Goal: Transaction & Acquisition: Purchase product/service

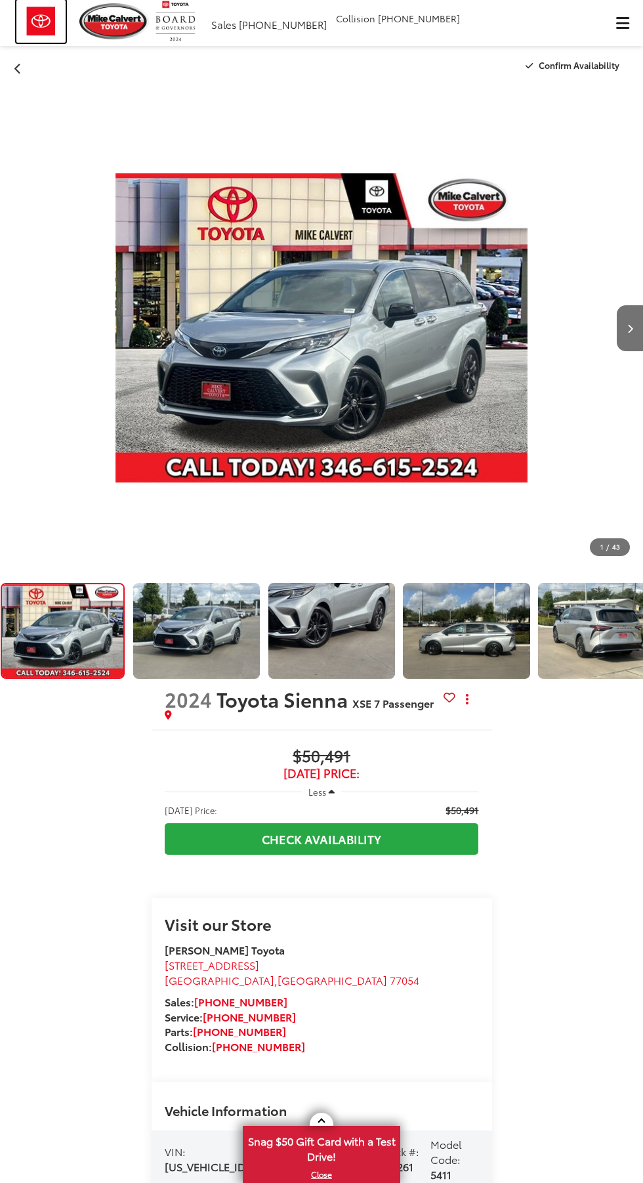
click at [57, 35] on img at bounding box center [40, 21] width 49 height 43
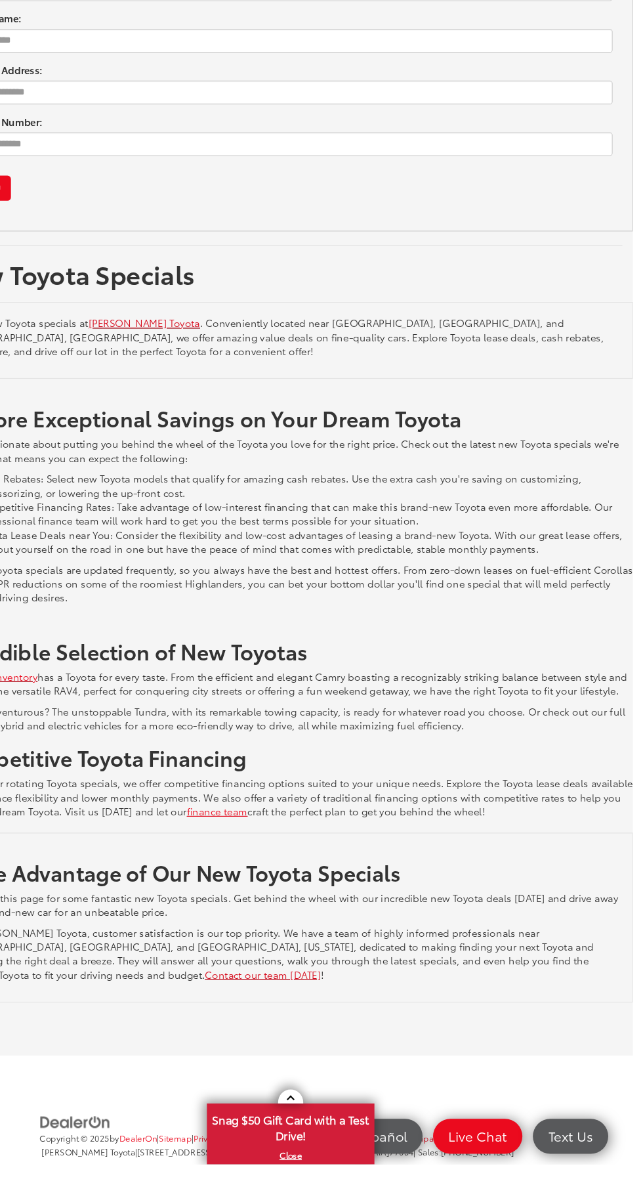
click at [79, 1182] on footer "Copyright © 2025 by DealerOn | Sitemap | Privacy | Terms and Conditions | Safet…" at bounding box center [321, 1166] width 643 height 98
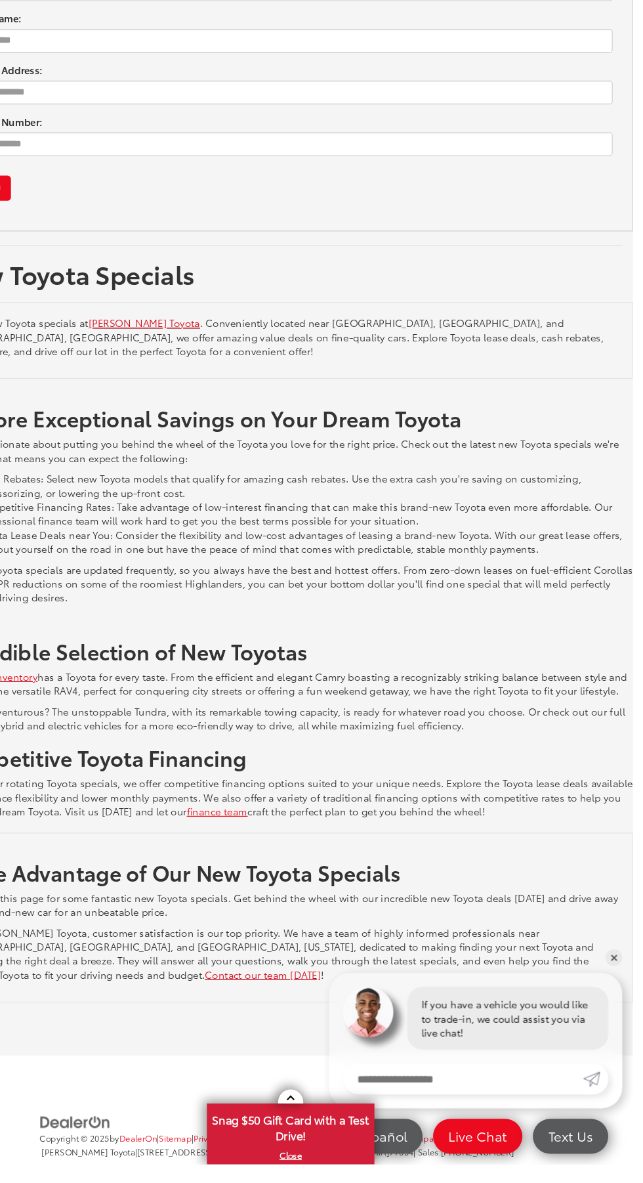
scroll to position [2426, 0]
click at [505, 385] on p "Get new Toyota specials at Mike Calvert Toyota . Conveniently located near Hous…" at bounding box center [321, 404] width 617 height 39
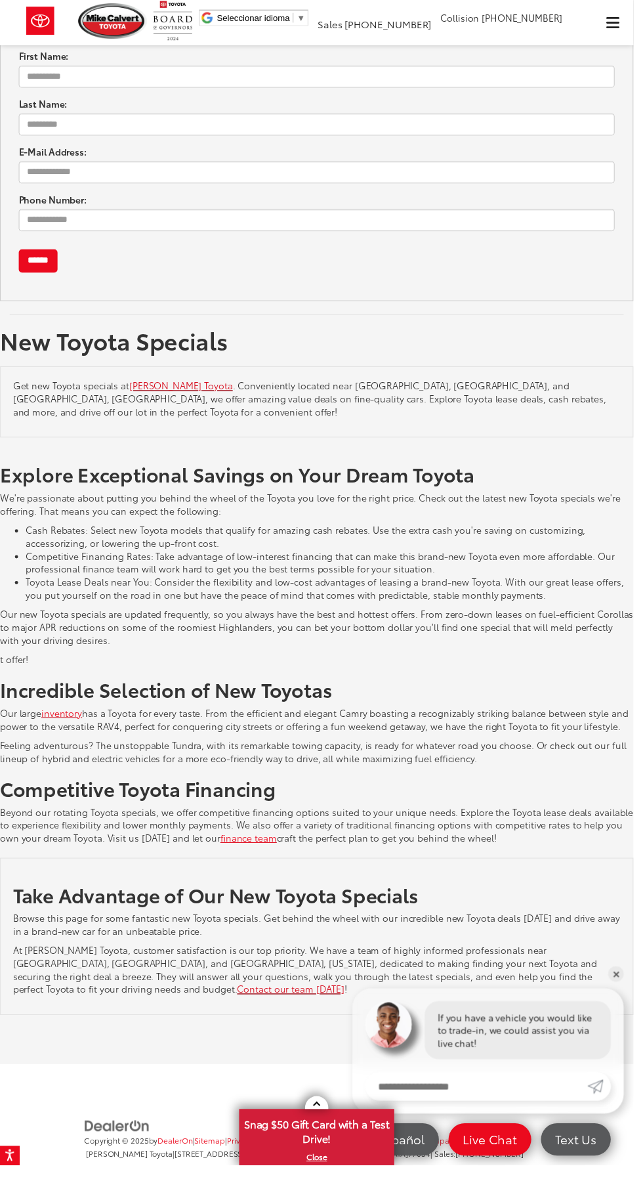
scroll to position [2424, 0]
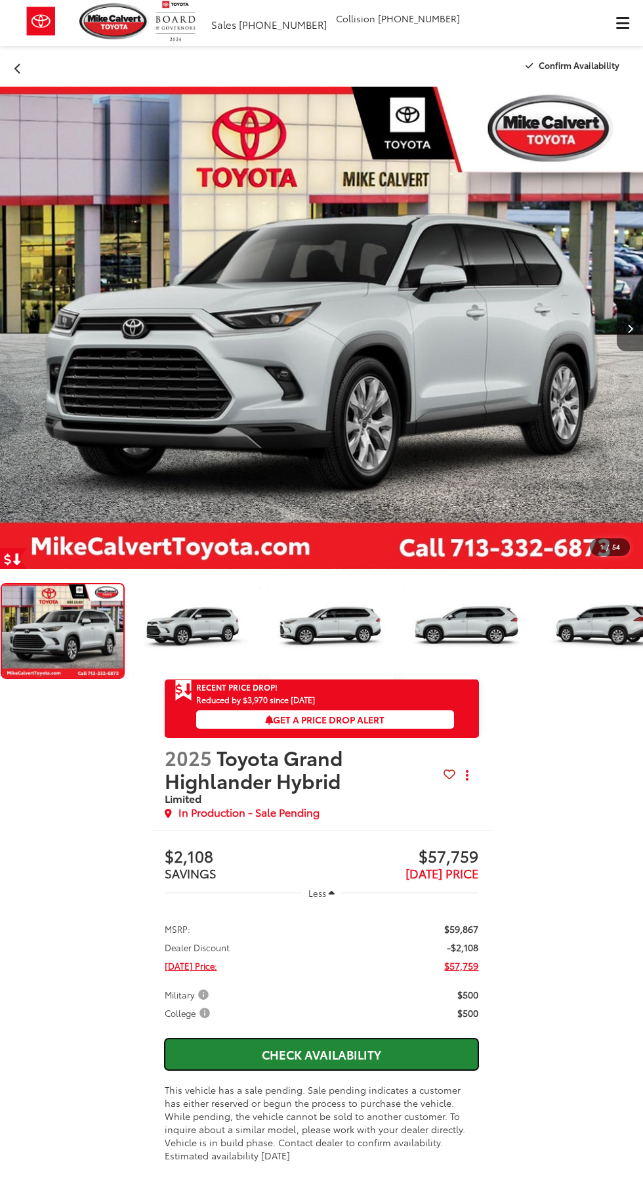
click at [197, 1066] on link "Check Availability" at bounding box center [322, 1054] width 314 height 32
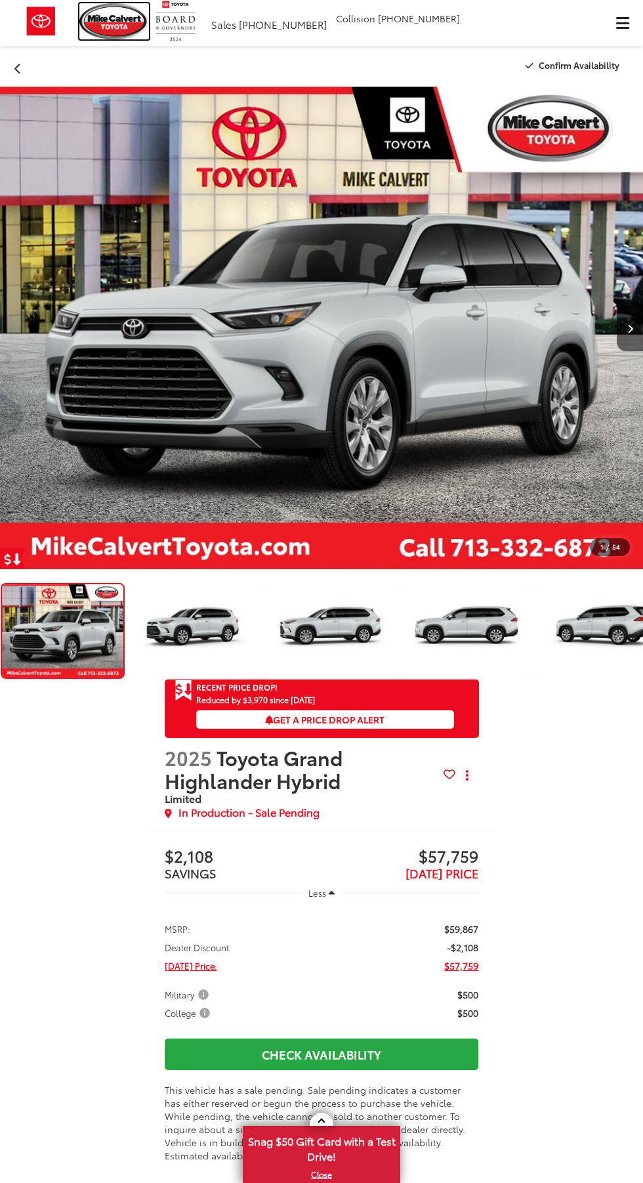
click at [94, 38] on img at bounding box center [114, 21] width 70 height 36
